Goal: Information Seeking & Learning: Learn about a topic

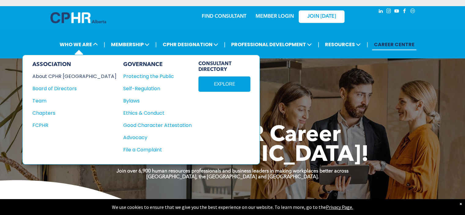
click at [64, 76] on div "About CPHR [GEOGRAPHIC_DATA]" at bounding box center [70, 76] width 76 height 8
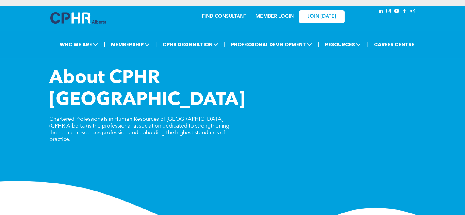
click at [66, 116] on span "Chartered Professionals in Human Resources of [GEOGRAPHIC_DATA] (CPHR Alberta) …" at bounding box center [139, 129] width 180 height 26
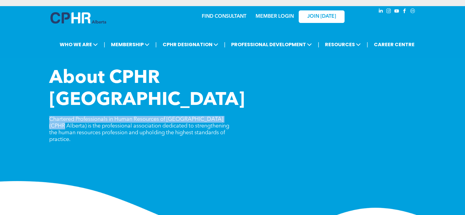
drag, startPoint x: 66, startPoint y: 96, endPoint x: 225, endPoint y: 96, distance: 159.7
click at [225, 116] on span "Chartered Professionals in Human Resources of [GEOGRAPHIC_DATA] (CPHR Alberta) …" at bounding box center [139, 129] width 180 height 26
copy span "Chartered Professionals in Human Resources of [GEOGRAPHIC_DATA] (CPHR [GEOGRAPH…"
